Goal: Transaction & Acquisition: Subscribe to service/newsletter

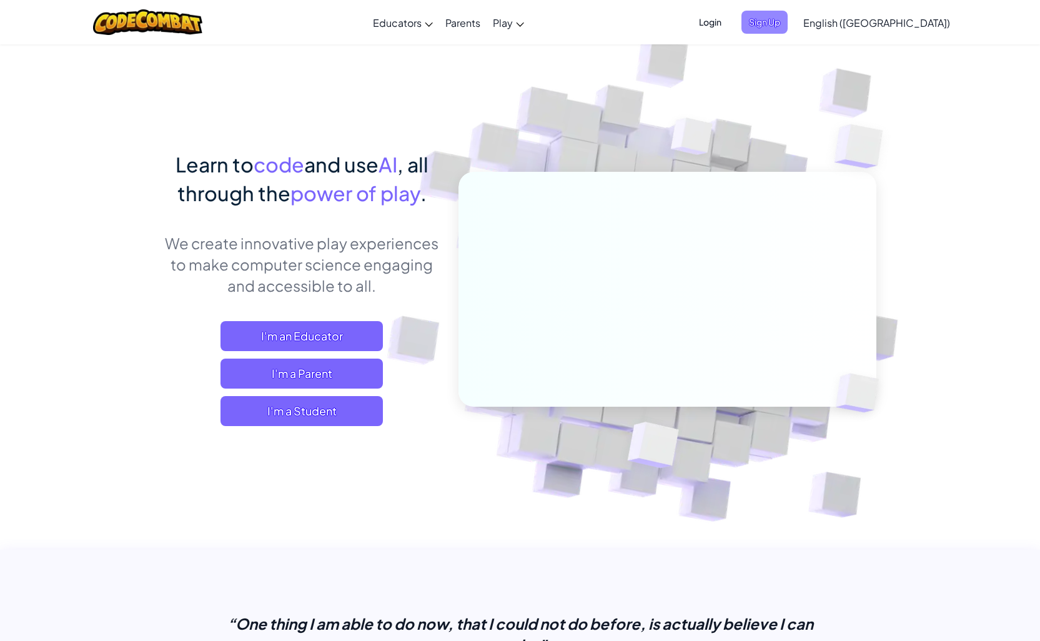
click at [788, 21] on span "Sign Up" at bounding box center [764, 22] width 46 height 23
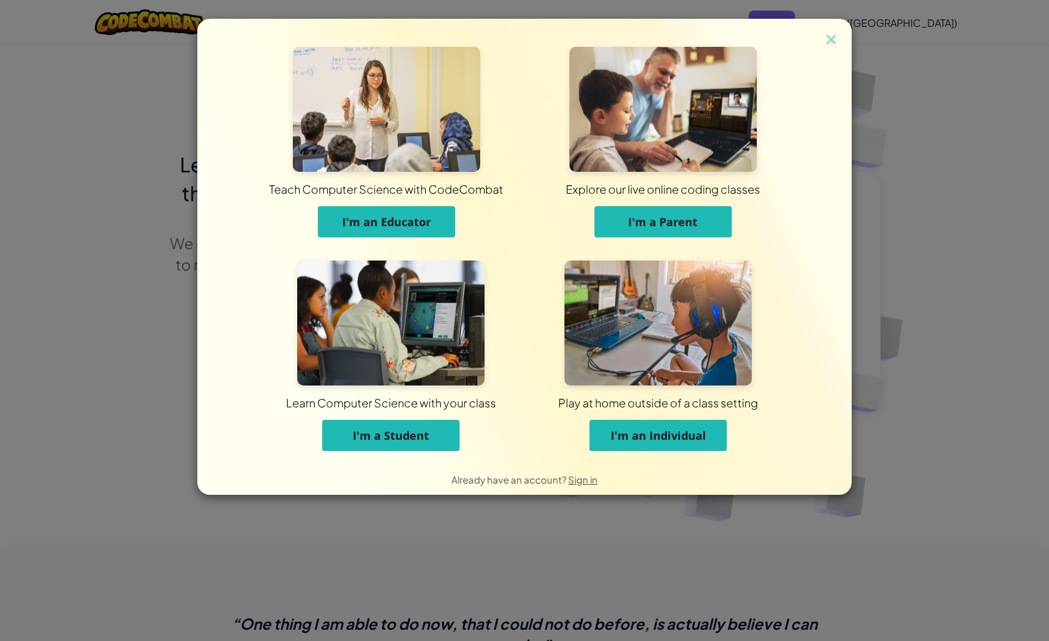
click at [701, 434] on span "I'm an Individual" at bounding box center [659, 435] width 96 height 15
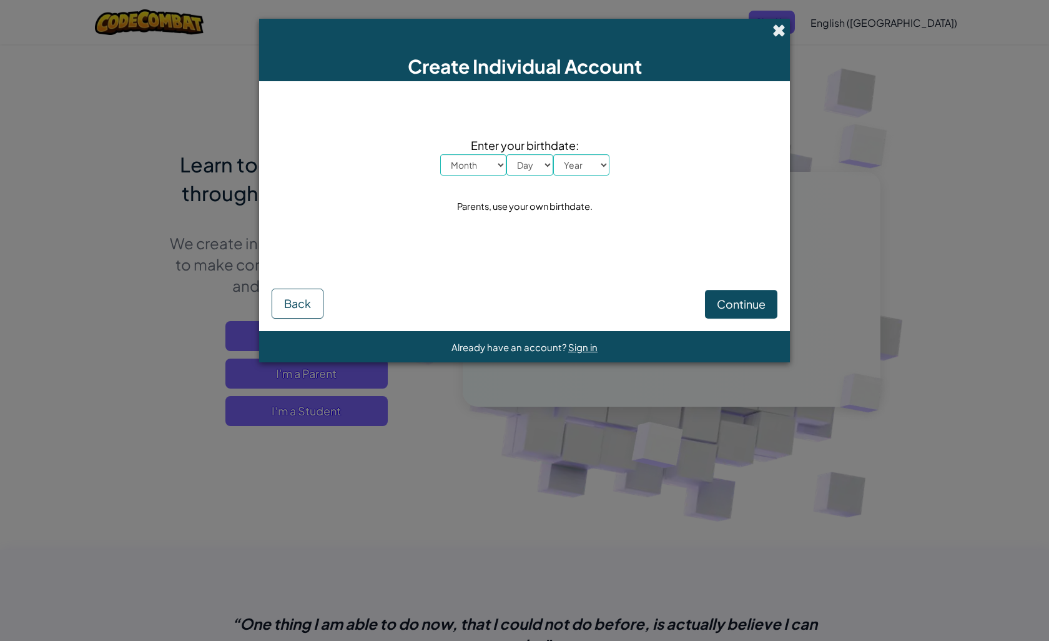
click at [781, 24] on span at bounding box center [779, 30] width 13 height 13
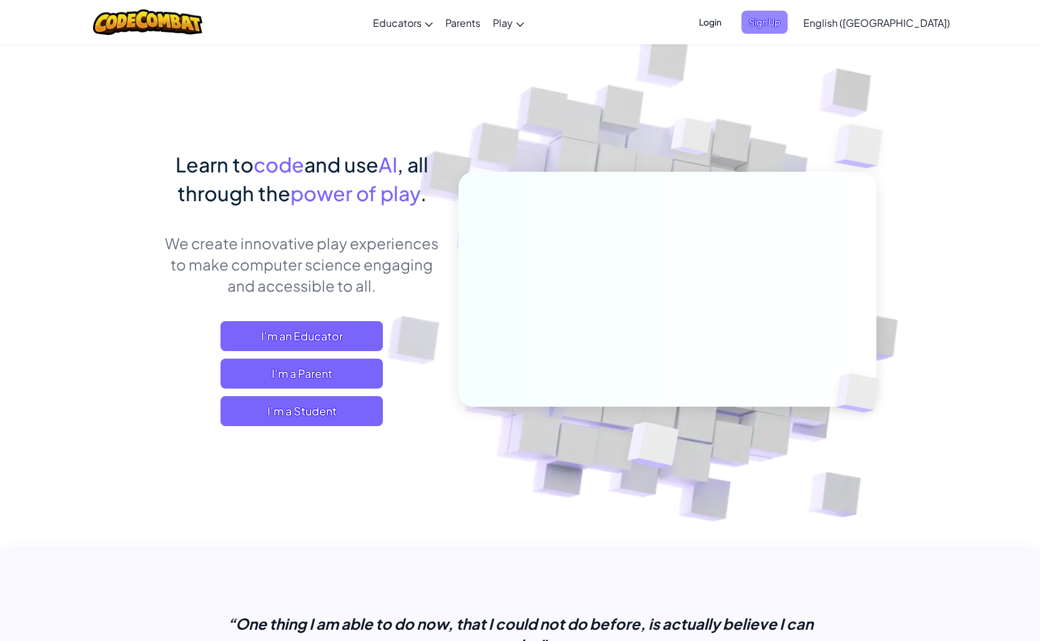
click at [788, 22] on span "Sign Up" at bounding box center [764, 22] width 46 height 23
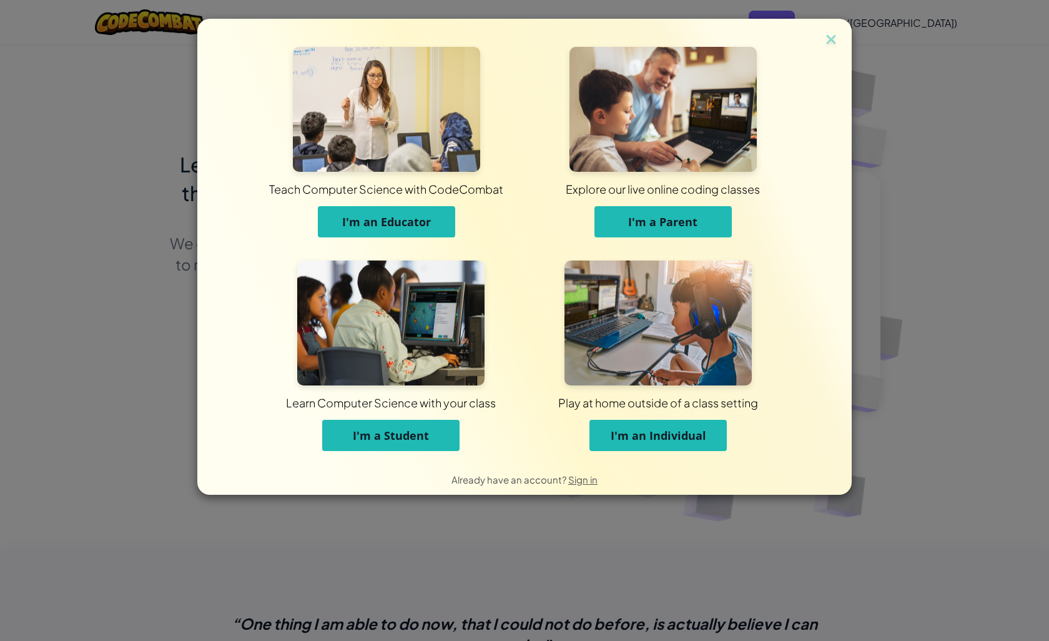
click at [666, 436] on span "I'm an Individual" at bounding box center [659, 435] width 96 height 15
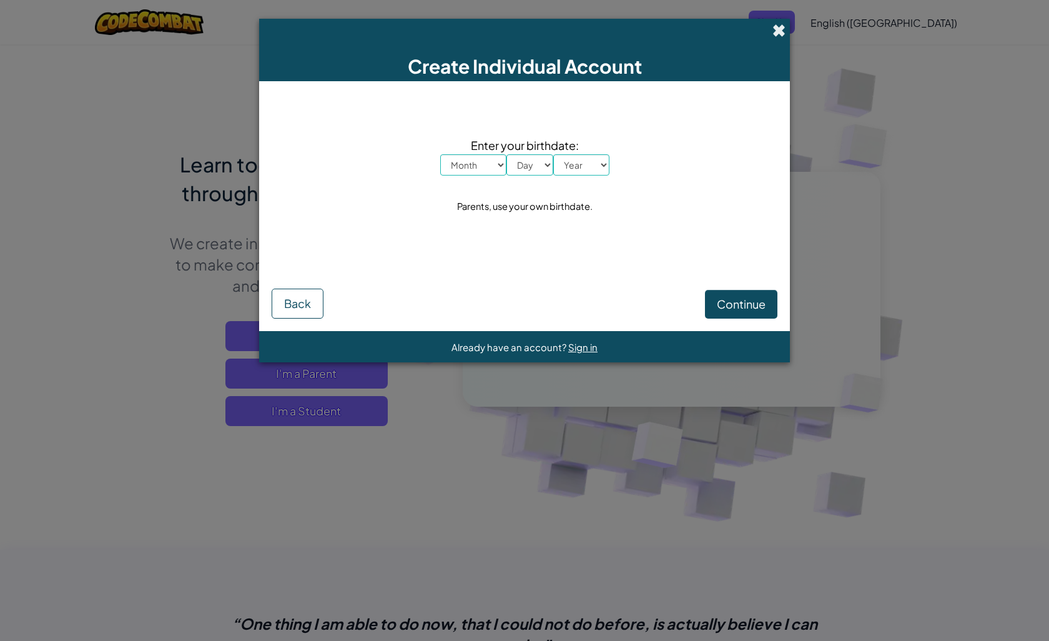
click at [775, 28] on span at bounding box center [779, 30] width 13 height 13
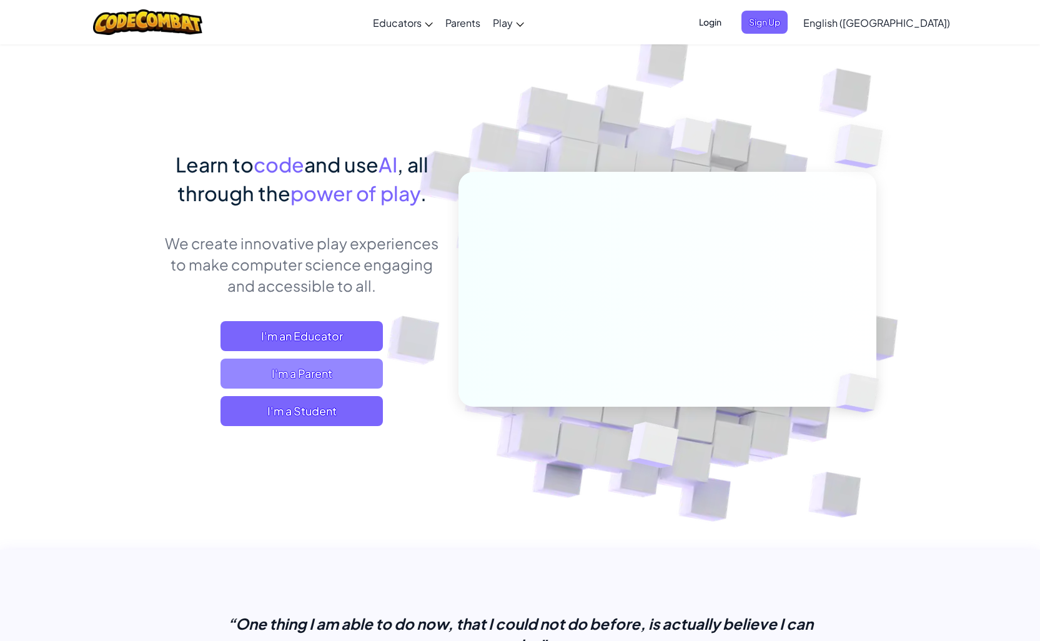
click at [344, 373] on span "I'm a Parent" at bounding box center [301, 373] width 162 height 30
